Goal: Transaction & Acquisition: Book appointment/travel/reservation

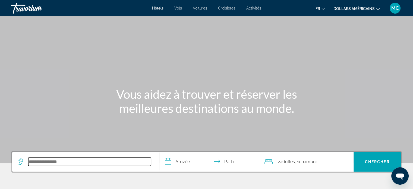
click at [73, 159] on input "Rechercher une destination hôtelière" at bounding box center [89, 161] width 123 height 8
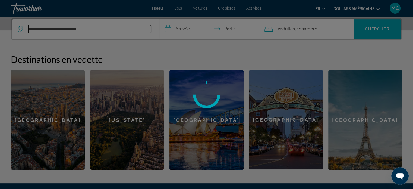
type input "**********"
click at [185, 28] on div at bounding box center [206, 94] width 413 height 189
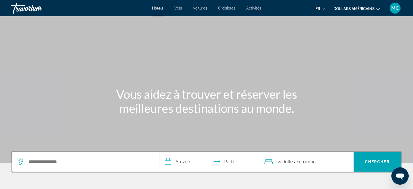
click at [49, 155] on div "Widget de recherche" at bounding box center [86, 162] width 136 height 20
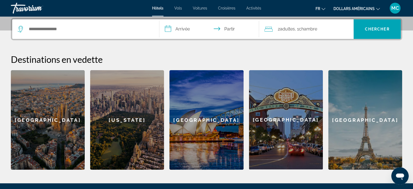
click at [38, 23] on div "Widget de recherche" at bounding box center [86, 29] width 136 height 20
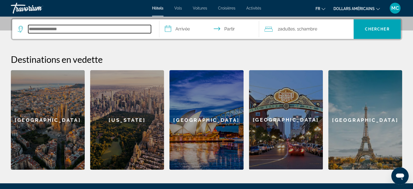
click at [36, 27] on input "Rechercher une destination hôtelière" at bounding box center [89, 29] width 123 height 8
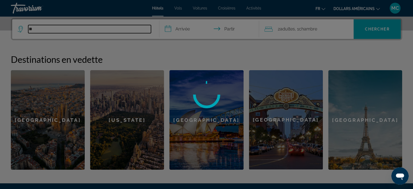
type input "*"
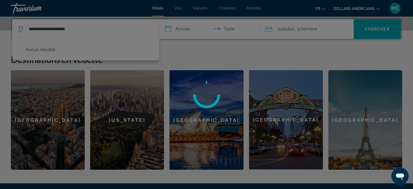
click at [389, 30] on div at bounding box center [206, 94] width 413 height 189
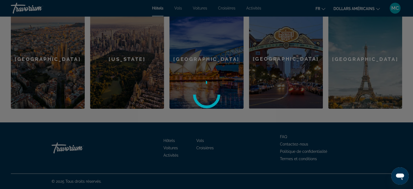
scroll to position [85, 0]
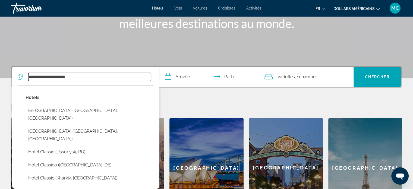
click at [29, 76] on input "**********" at bounding box center [89, 77] width 123 height 8
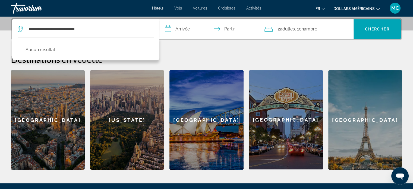
click at [198, 53] on div "**********" at bounding box center [206, 94] width 413 height 152
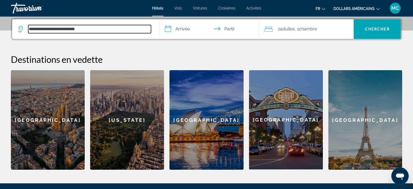
drag, startPoint x: 107, startPoint y: 29, endPoint x: 23, endPoint y: 28, distance: 83.9
click at [23, 28] on div "**********" at bounding box center [84, 29] width 133 height 8
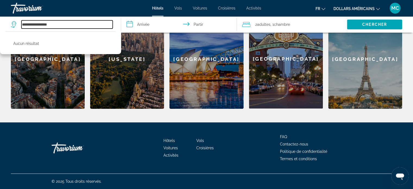
scroll to position [85, 0]
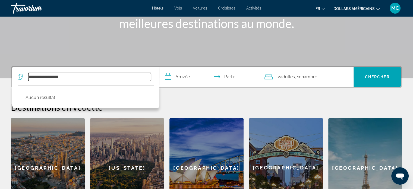
drag, startPoint x: 81, startPoint y: 77, endPoint x: 21, endPoint y: 76, distance: 60.8
click at [21, 76] on div "**********" at bounding box center [84, 77] width 133 height 8
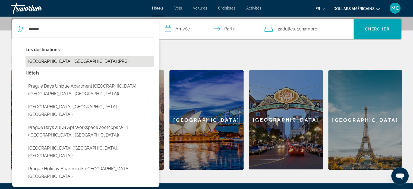
click at [67, 58] on button "[GEOGRAPHIC_DATA], [GEOGRAPHIC_DATA] (PRG)" at bounding box center [90, 61] width 128 height 10
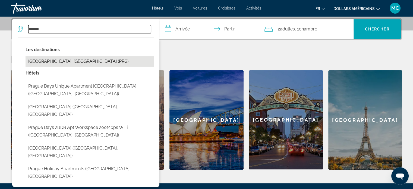
type input "**********"
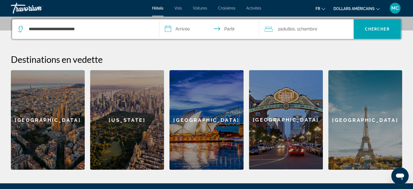
click at [184, 29] on input "**********" at bounding box center [210, 29] width 102 height 21
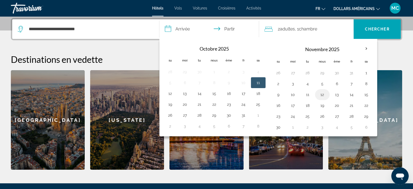
click at [321, 93] on button "12" at bounding box center [322, 95] width 9 height 8
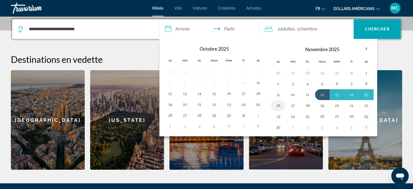
drag, startPoint x: 277, startPoint y: 106, endPoint x: 274, endPoint y: 91, distance: 15.4
click at [277, 105] on button "16" at bounding box center [278, 106] width 9 height 8
type input "**********"
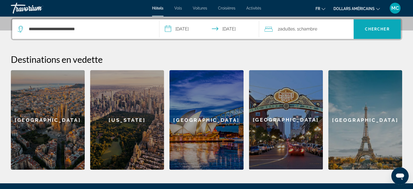
click at [379, 29] on font "Chercher" at bounding box center [377, 29] width 25 height 4
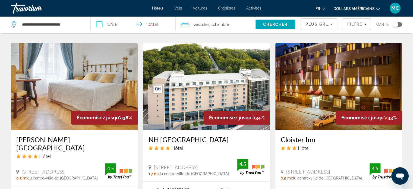
scroll to position [760, 0]
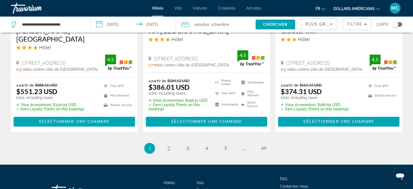
click at [378, 7] on icon "Changer de devise" at bounding box center [378, 9] width 4 height 4
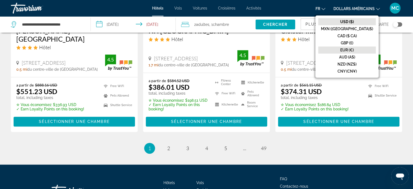
click at [354, 49] on font "EUR (€)" at bounding box center [347, 50] width 14 height 4
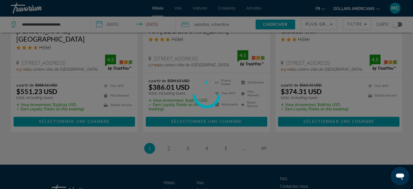
scroll to position [0, 0]
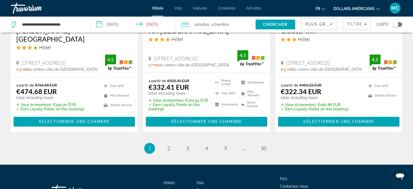
scroll to position [790, 0]
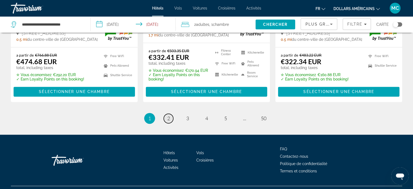
click at [171, 113] on link "page 2" at bounding box center [169, 118] width 10 height 10
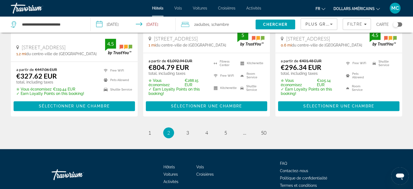
scroll to position [787, 0]
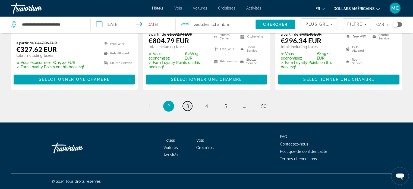
click at [187, 106] on span "3" at bounding box center [187, 106] width 3 height 6
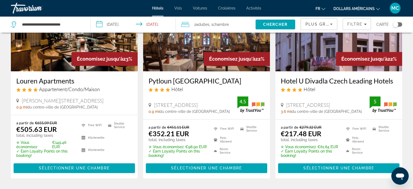
scroll to position [783, 0]
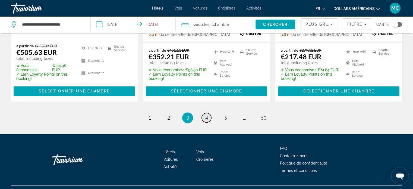
click at [205, 115] on span "4" at bounding box center [206, 118] width 3 height 6
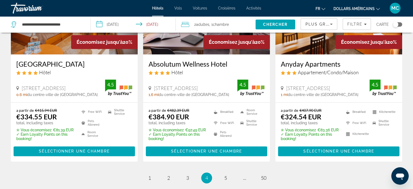
scroll to position [760, 0]
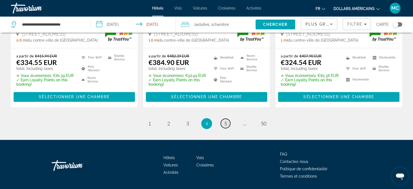
click at [223, 124] on link "page 5" at bounding box center [226, 123] width 10 height 10
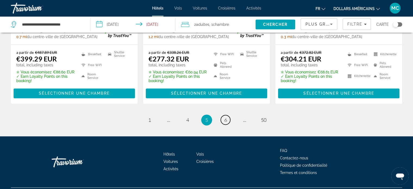
scroll to position [790, 0]
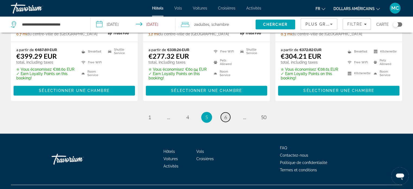
click at [224, 114] on span "6" at bounding box center [225, 117] width 3 height 6
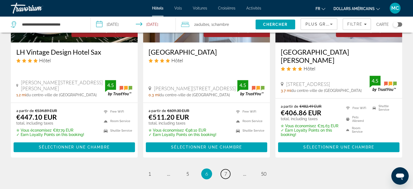
scroll to position [760, 0]
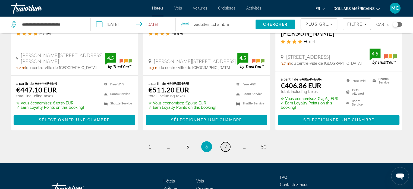
click at [226, 143] on span "7" at bounding box center [225, 146] width 3 height 6
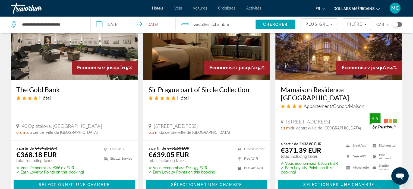
scroll to position [787, 0]
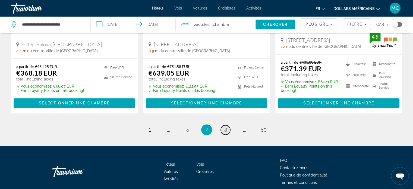
click at [227, 125] on link "page 8" at bounding box center [226, 130] width 10 height 10
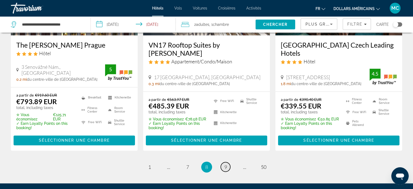
scroll to position [760, 0]
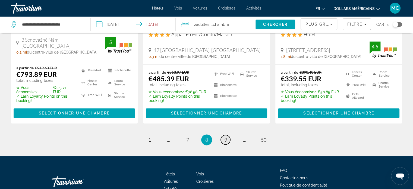
click at [229, 135] on link "page 9" at bounding box center [226, 140] width 10 height 10
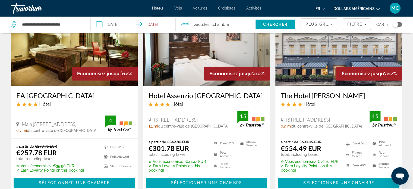
scroll to position [774, 0]
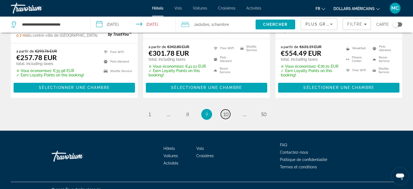
click at [226, 111] on span "10" at bounding box center [225, 114] width 5 height 6
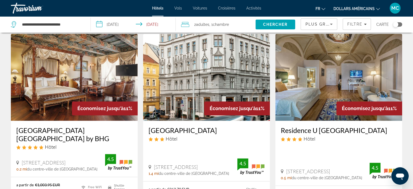
scroll to position [760, 0]
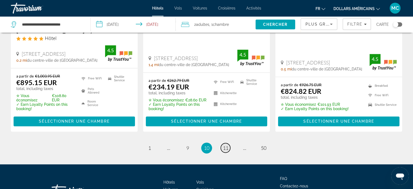
click at [227, 145] on span "11" at bounding box center [225, 148] width 5 height 6
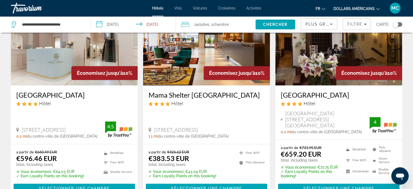
scroll to position [773, 0]
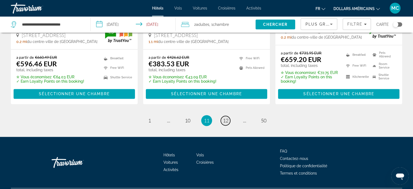
click at [227, 117] on span "12" at bounding box center [225, 120] width 5 height 6
